Goal: Information Seeking & Learning: Learn about a topic

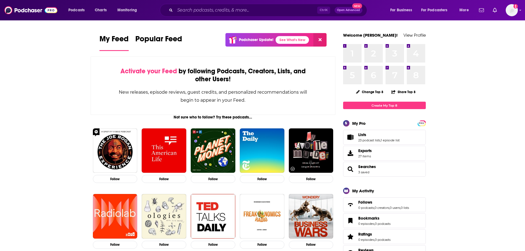
click at [233, 7] on div "Ctrl K Open Advanced New" at bounding box center [263, 10] width 207 height 13
click at [233, 8] on input "Search podcasts, credits, & more..." at bounding box center [246, 10] width 142 height 9
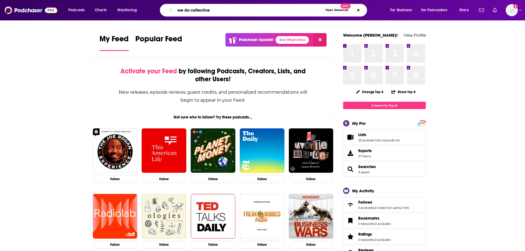
type input "we do collective"
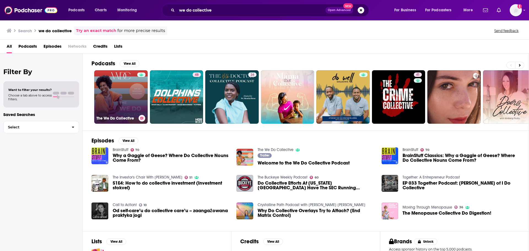
click at [127, 109] on link "The We Do Collective" at bounding box center [120, 96] width 53 height 53
